Goal: Complete application form

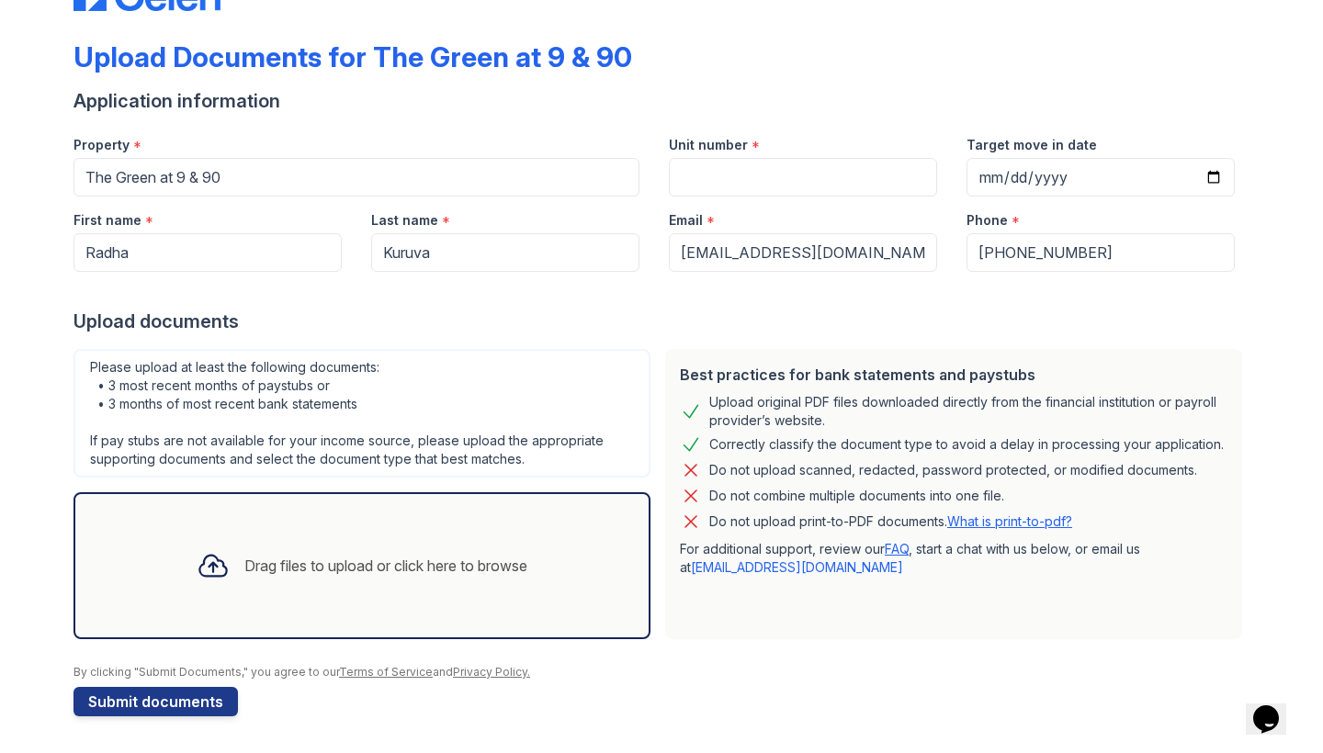
scroll to position [66, 0]
click at [789, 178] on input "Unit number" at bounding box center [803, 177] width 268 height 39
type input "B219"
click at [404, 551] on div "Drag files to upload or click here to browse" at bounding box center [362, 566] width 360 height 62
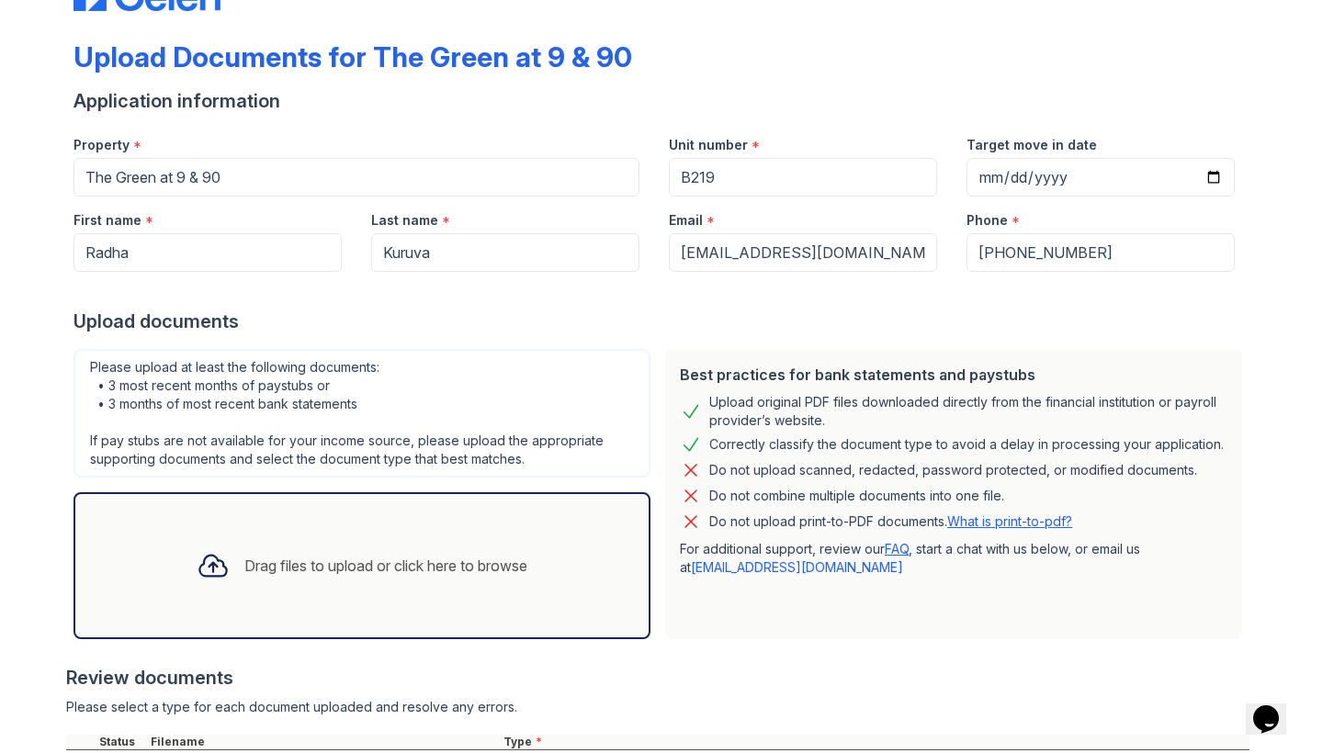
click at [314, 548] on div "Drag files to upload or click here to browse" at bounding box center [362, 566] width 360 height 62
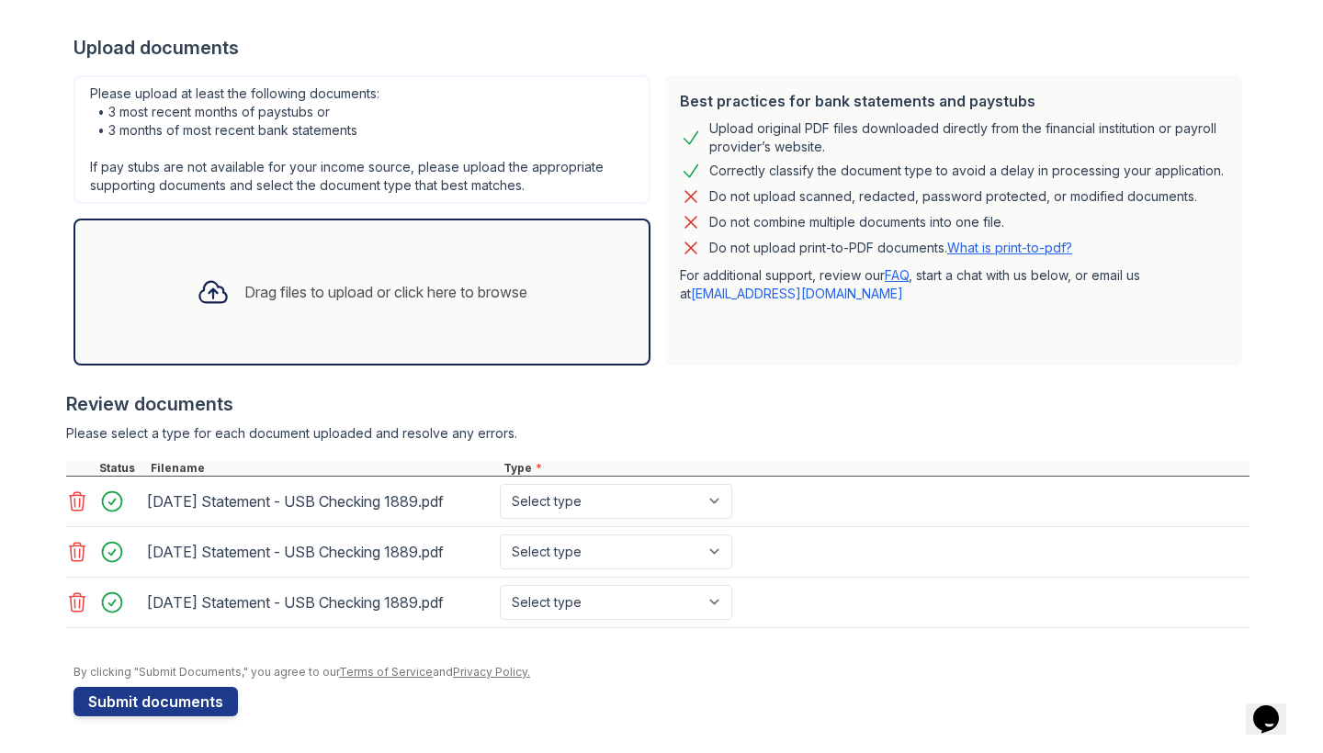
scroll to position [340, 0]
select select "bank_statement"
click at [141, 703] on button "Submit documents" at bounding box center [155, 701] width 164 height 29
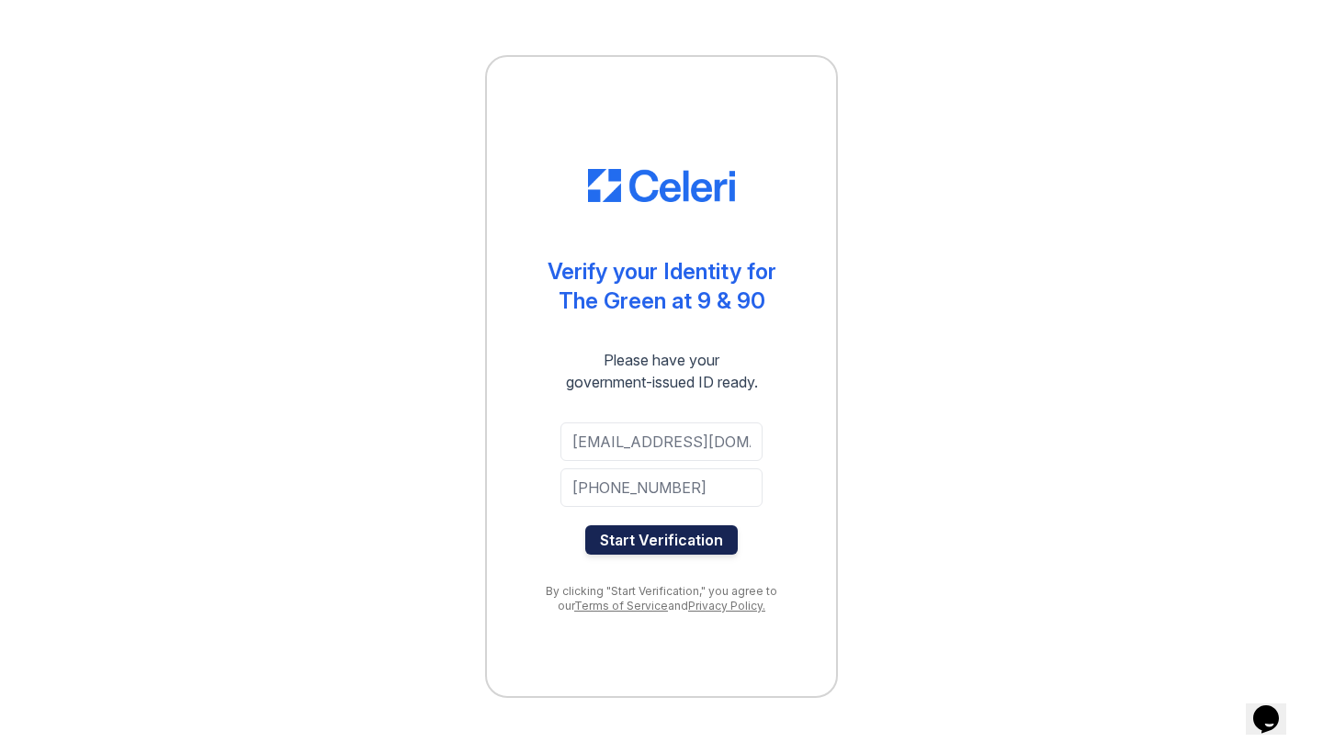
click at [623, 546] on button "Start Verification" at bounding box center [661, 539] width 152 height 29
